Goal: Information Seeking & Learning: Find specific fact

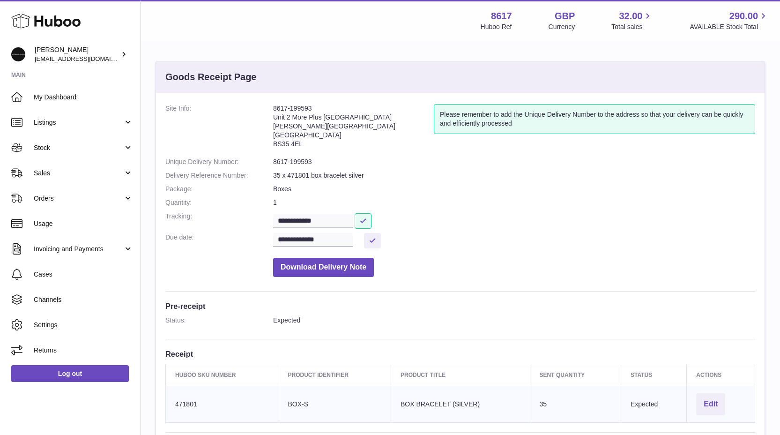
click at [77, 151] on span "Stock" at bounding box center [78, 147] width 89 height 9
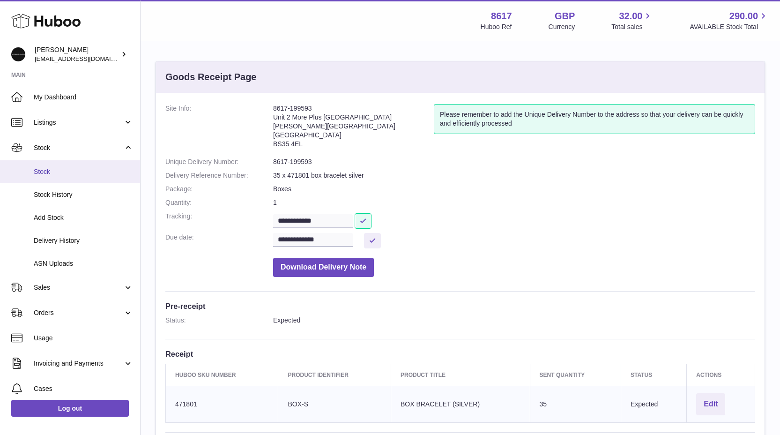
click at [63, 169] on span "Stock" at bounding box center [83, 171] width 99 height 9
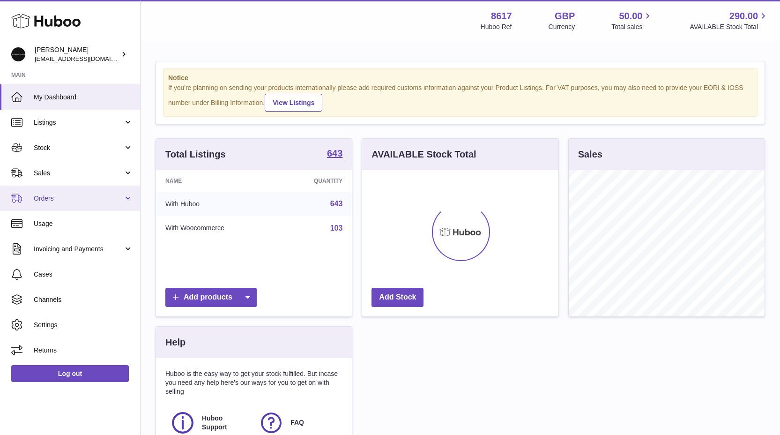
scroll to position [146, 196]
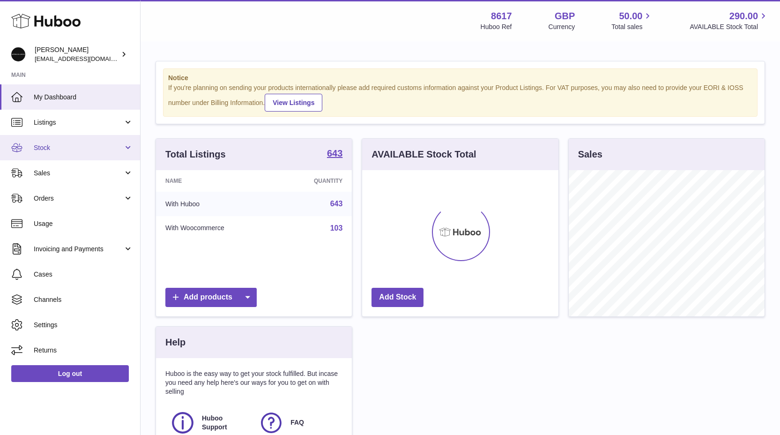
click at [77, 143] on span "Stock" at bounding box center [78, 147] width 89 height 9
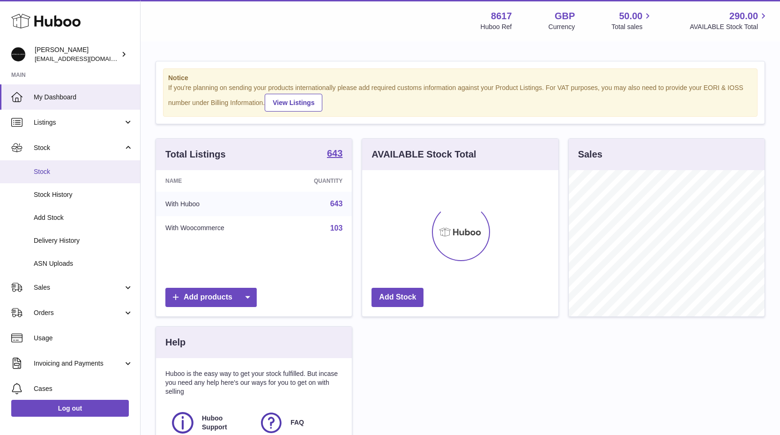
click at [79, 162] on link "Stock" at bounding box center [70, 171] width 140 height 23
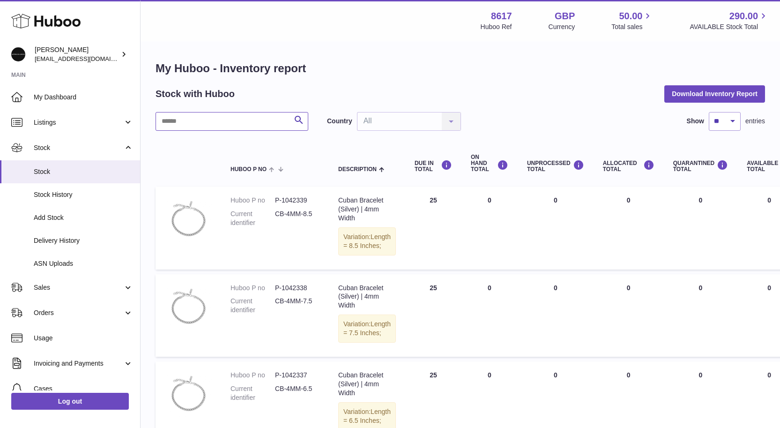
click at [173, 120] on input "text" at bounding box center [232, 121] width 153 height 19
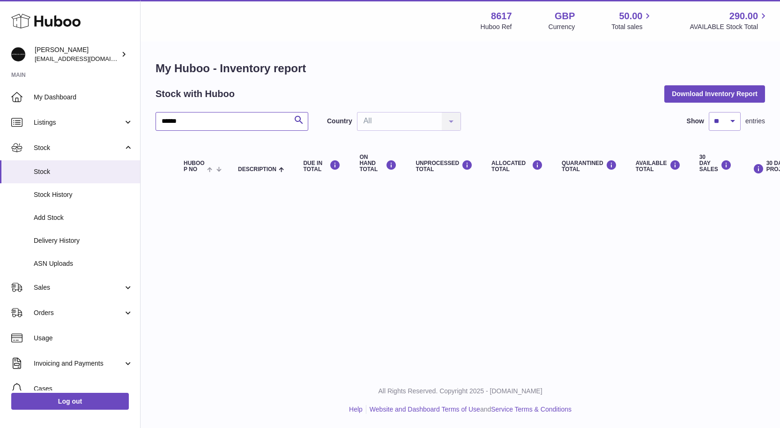
click at [179, 122] on input "******" at bounding box center [232, 121] width 153 height 19
type input "*****"
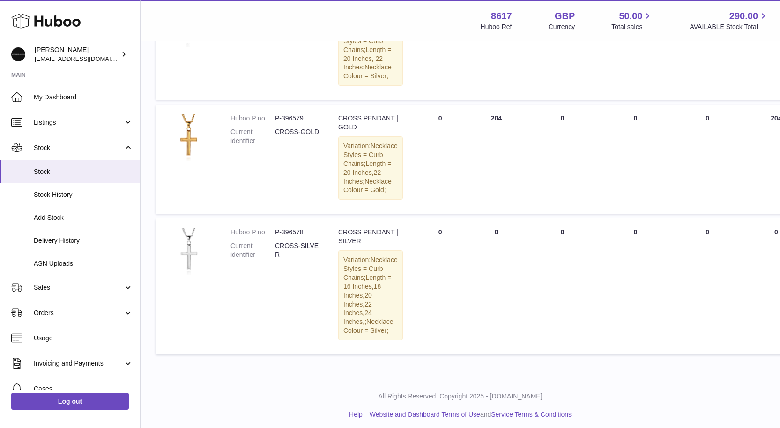
scroll to position [535, 0]
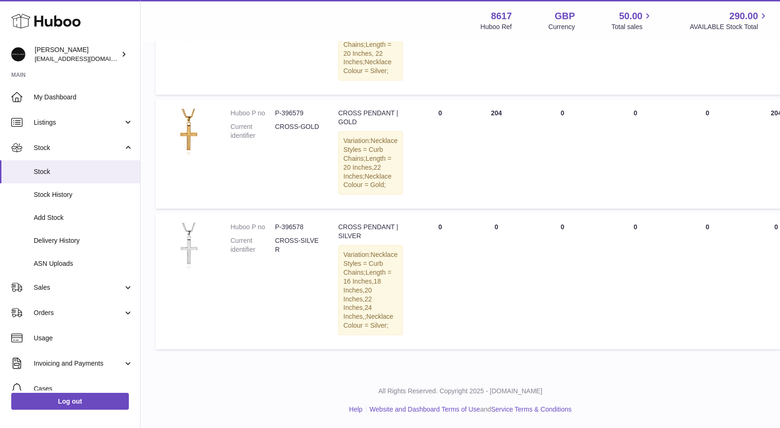
click at [291, 231] on dd "P-396578" at bounding box center [297, 227] width 45 height 9
copy dd "396578"
